Goal: Task Accomplishment & Management: Use online tool/utility

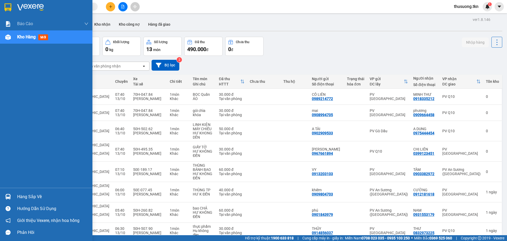
drag, startPoint x: 0, startPoint y: 0, endPoint x: 35, endPoint y: 197, distance: 200.5
click at [27, 199] on div "Hàng sắp về" at bounding box center [52, 197] width 71 height 8
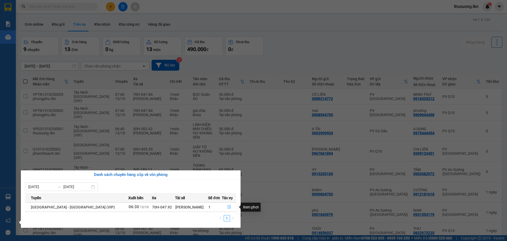
click at [228, 206] on icon "file-done" at bounding box center [230, 207] width 4 height 4
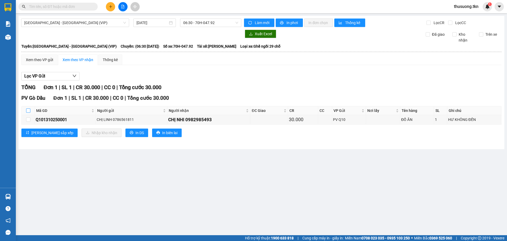
click at [28, 109] on input "checkbox" at bounding box center [28, 110] width 4 height 4
checkbox input "true"
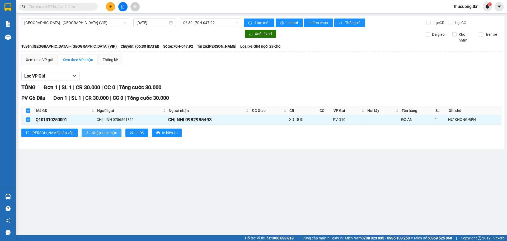
click at [92, 132] on span "Nhập kho nhận" at bounding box center [105, 133] width 26 height 6
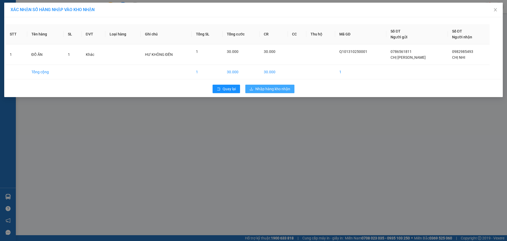
click at [260, 90] on span "Nhập hàng kho nhận" at bounding box center [273, 89] width 35 height 6
